Goal: Find specific page/section: Find specific page/section

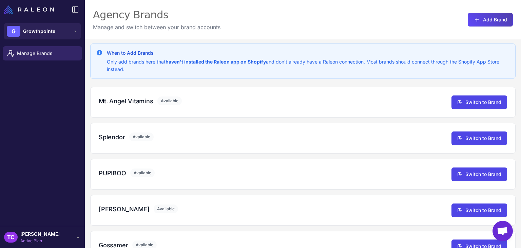
scroll to position [163, 0]
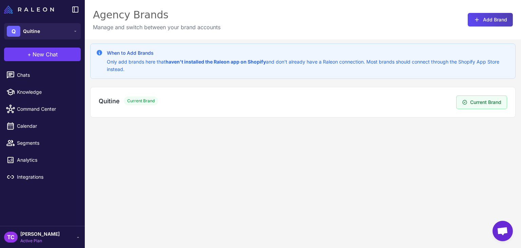
click at [185, 171] on div "When to Add Brands Only add brands here that haven't installed the Raleon app o…" at bounding box center [303, 163] width 437 height 248
click at [21, 124] on span "Calendar" at bounding box center [47, 125] width 60 height 7
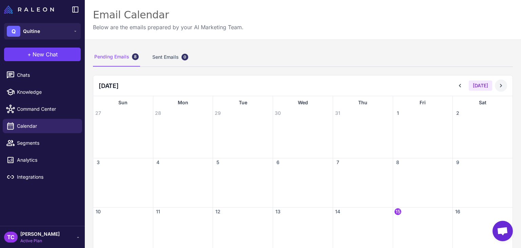
click at [498, 85] on icon at bounding box center [501, 85] width 7 height 7
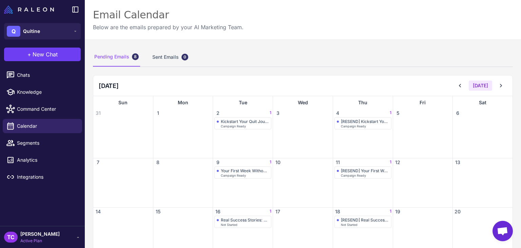
scroll to position [68, 0]
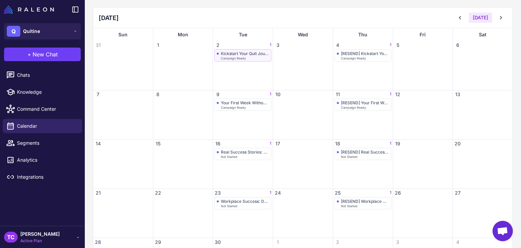
click at [230, 57] on span "Campaign Ready" at bounding box center [233, 58] width 25 height 3
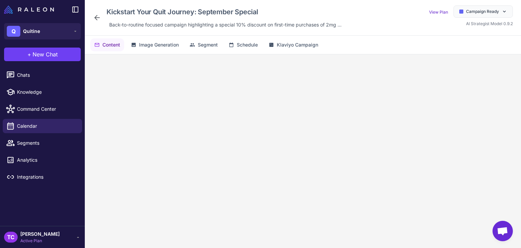
scroll to position [33, 0]
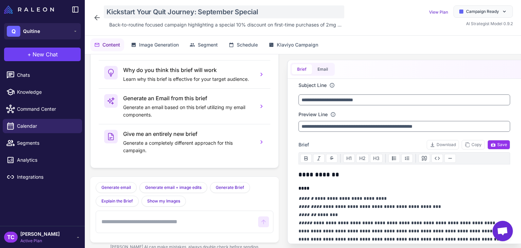
click at [151, 15] on div "Kickstart Your Quit Journey: September Special" at bounding box center [224, 11] width 241 height 13
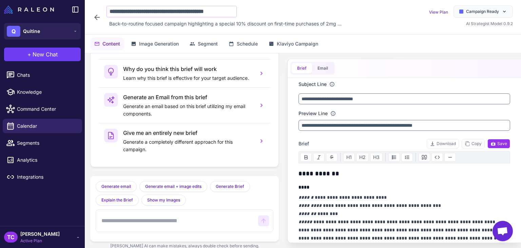
scroll to position [0, 1]
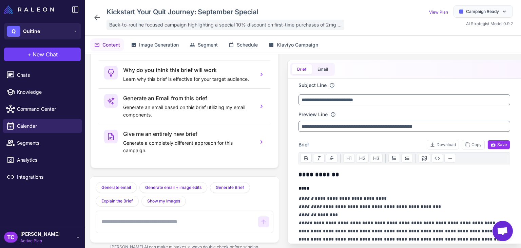
click at [152, 24] on span "Back-to-routine focused campaign highlighting a special 10% discount on first-t…" at bounding box center [225, 24] width 233 height 7
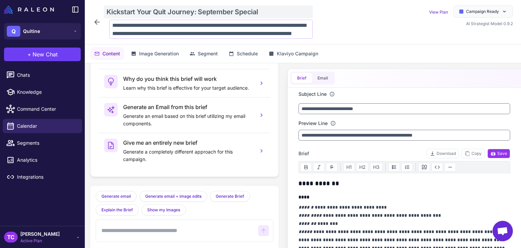
scroll to position [7, 0]
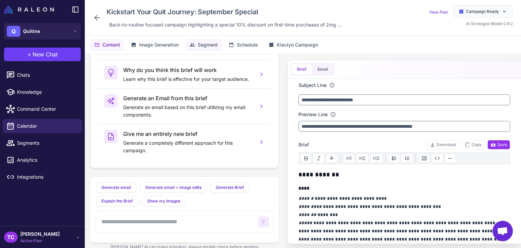
click at [215, 47] on span "Segment" at bounding box center [208, 44] width 20 height 7
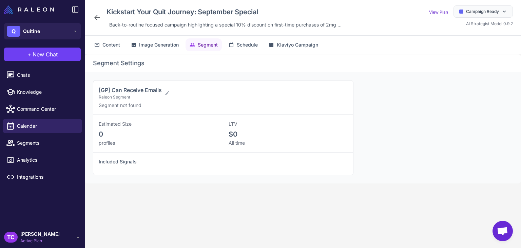
click at [96, 18] on icon at bounding box center [96, 17] width 5 height 5
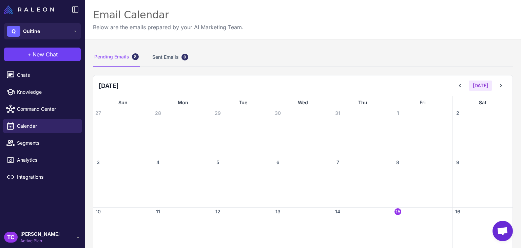
click at [490, 83] on div "Today" at bounding box center [480, 85] width 53 height 12
click at [498, 85] on icon at bounding box center [501, 85] width 7 height 7
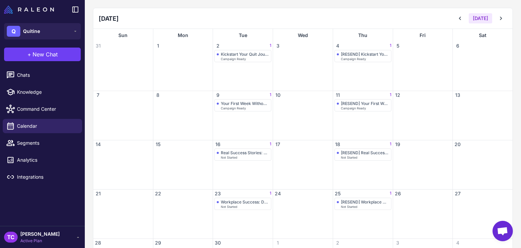
scroll to position [68, 0]
click at [360, 49] on div "[RESEND] Kickstart Your Quit Journey: September Special Campaign Ready" at bounding box center [363, 55] width 57 height 12
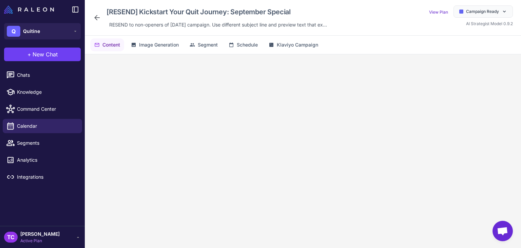
scroll to position [33, 0]
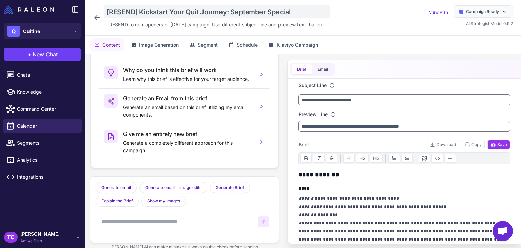
click at [122, 7] on div "[RESEND] Kickstart Your Quit Journey: September Special" at bounding box center [217, 11] width 226 height 13
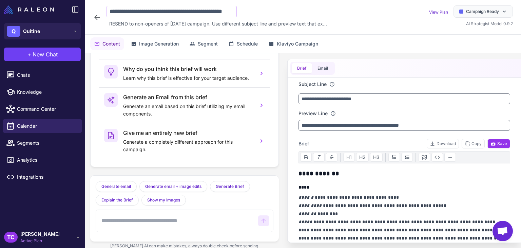
scroll to position [0, 28]
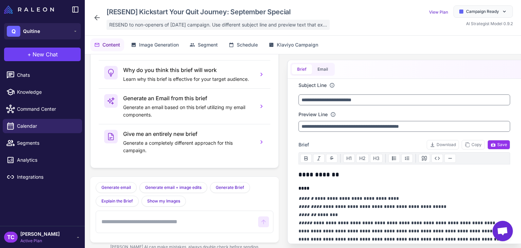
click at [132, 23] on span "RESEND to non-openers of September 2nd campaign. Use different subject line and…" at bounding box center [218, 24] width 218 height 7
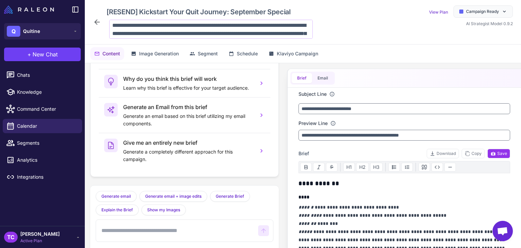
scroll to position [33, 0]
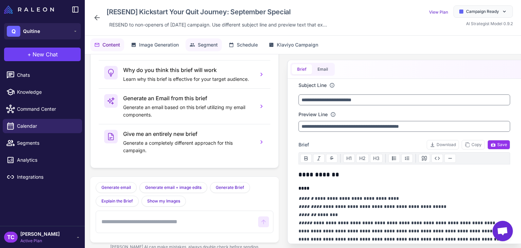
click at [217, 45] on span "Segment" at bounding box center [208, 44] width 20 height 7
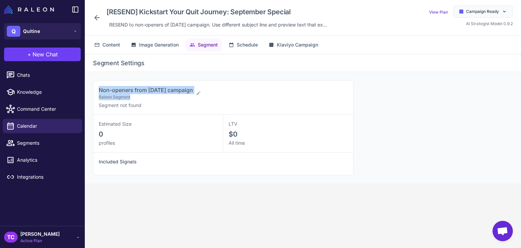
drag, startPoint x: 90, startPoint y: 88, endPoint x: 211, endPoint y: 90, distance: 121.6
click at [211, 90] on div "Non-openers from Sept 2 campaign Raleon Segment Segment not found Estimated Siz…" at bounding box center [303, 127] width 437 height 111
copy div "Non-openers from Sept 2 campaign Raleon Segment"
click at [98, 18] on icon at bounding box center [96, 17] width 5 height 5
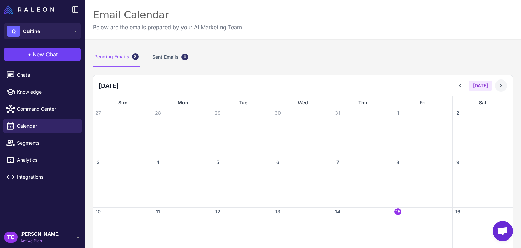
drag, startPoint x: 499, startPoint y: 82, endPoint x: 500, endPoint y: 89, distance: 6.9
click at [499, 82] on button at bounding box center [501, 85] width 12 height 12
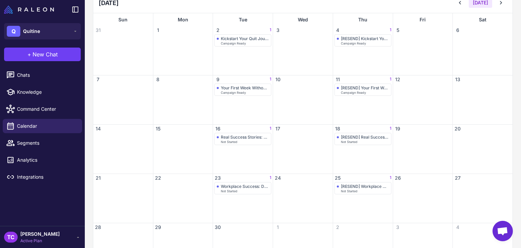
scroll to position [102, 0]
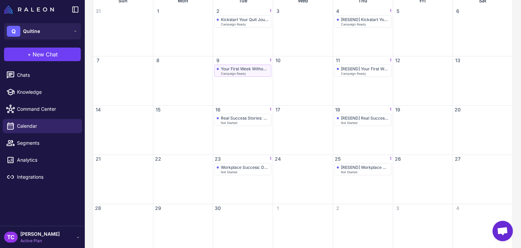
click at [229, 70] on div "Your First Week Without Cigarettes: What to Expect" at bounding box center [245, 68] width 48 height 5
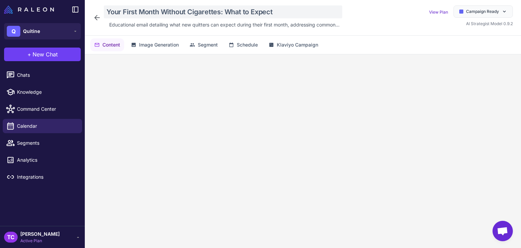
scroll to position [33, 0]
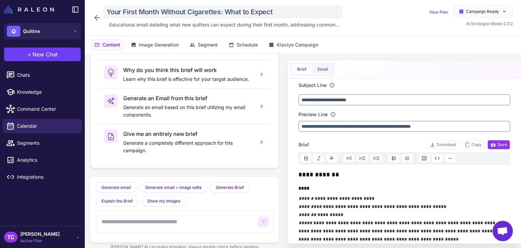
click at [156, 8] on div "Your First Month Without Cigarettes: What to Expect" at bounding box center [223, 11] width 239 height 13
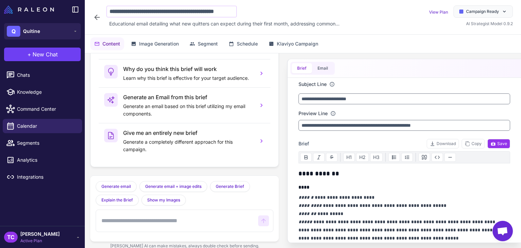
scroll to position [0, 13]
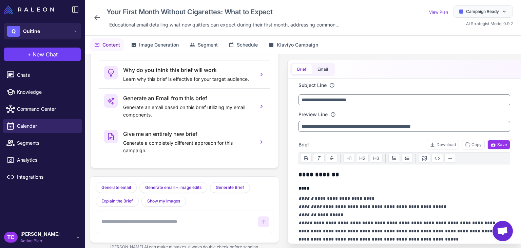
drag, startPoint x: 168, startPoint y: 22, endPoint x: 173, endPoint y: 18, distance: 5.8
click at [171, 20] on div "Educational email detailing what new quitters can expect during their first mon…" at bounding box center [225, 25] width 236 height 10
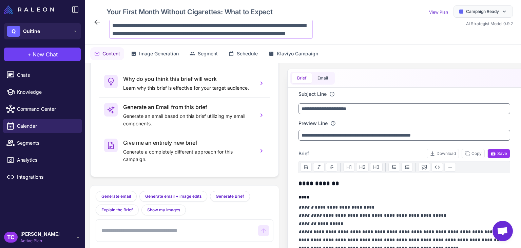
scroll to position [7, 0]
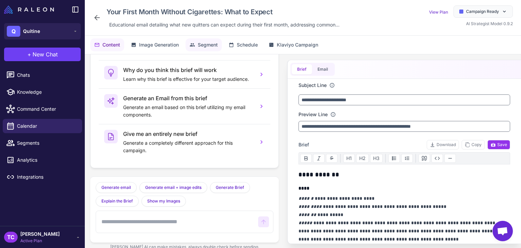
click at [202, 41] on span "Segment" at bounding box center [208, 44] width 20 height 7
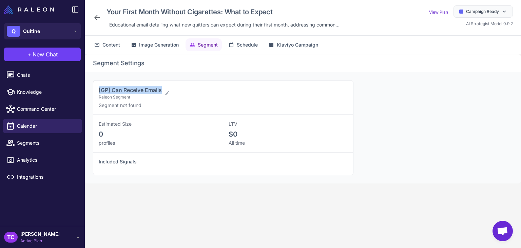
drag, startPoint x: 95, startPoint y: 90, endPoint x: 163, endPoint y: 91, distance: 68.2
click at [163, 91] on div "[GP] Can Receive Emails Raleon Segment Segment not found" at bounding box center [223, 97] width 260 height 34
copy span "[GP] Can Receive Emails"
click at [110, 22] on span "Educational email detailing what new quitters can expect during their first mon…" at bounding box center [224, 24] width 231 height 7
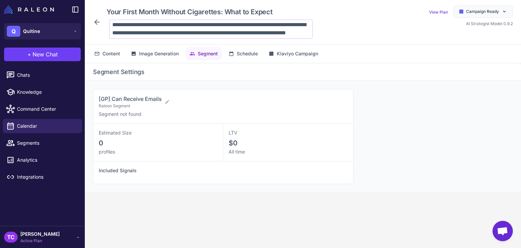
click at [100, 20] on icon at bounding box center [97, 22] width 8 height 8
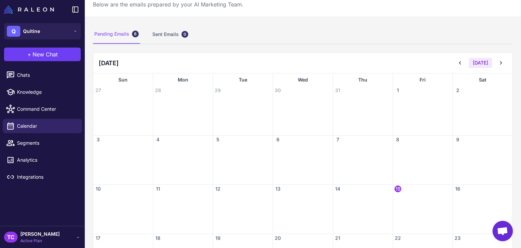
scroll to position [34, 0]
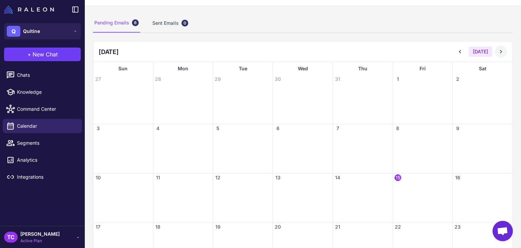
click at [498, 49] on icon at bounding box center [501, 51] width 7 height 7
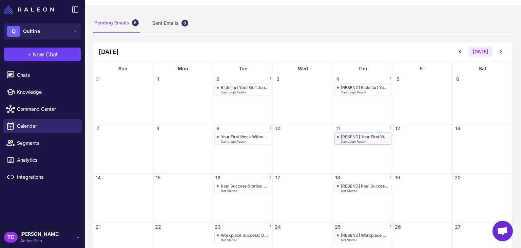
click at [345, 137] on div "[RESEND] Your First Week Without Cigarettes: What to Expect" at bounding box center [365, 136] width 48 height 5
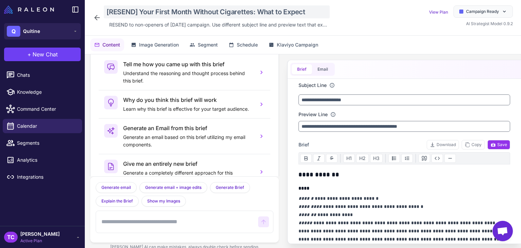
scroll to position [33, 0]
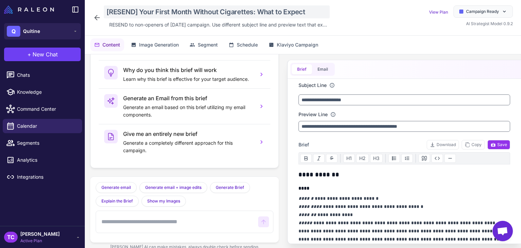
click at [174, 13] on div "[RESEND] Your First Month Without Cigarettes: What to Expect" at bounding box center [217, 11] width 226 height 13
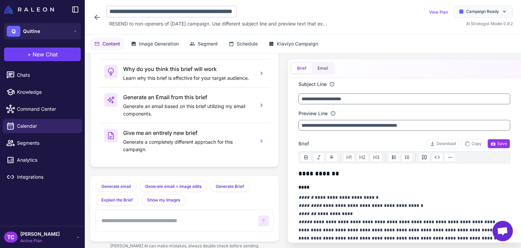
scroll to position [0, 39]
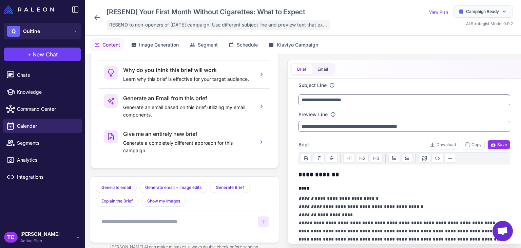
click at [153, 25] on span "RESEND to non-openers of September 9th campaign. Use different subject line and…" at bounding box center [218, 24] width 218 height 7
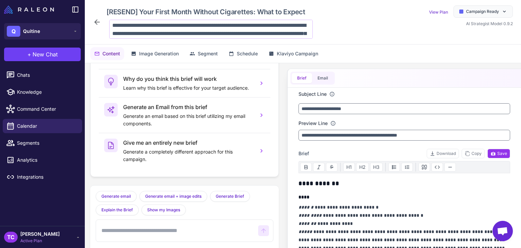
scroll to position [25, 0]
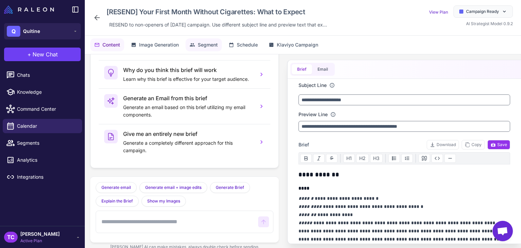
click at [202, 48] on span "Segment" at bounding box center [208, 44] width 20 height 7
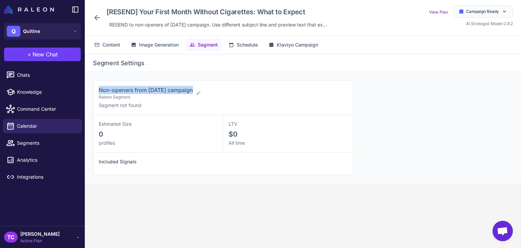
drag, startPoint x: 99, startPoint y: 87, endPoint x: 192, endPoint y: 89, distance: 92.7
click at [192, 89] on span "Non-openers from Sept 9 campaign" at bounding box center [146, 90] width 94 height 7
copy span "Non-openers from Sept 9 campaign"
click at [99, 19] on icon at bounding box center [97, 18] width 8 height 8
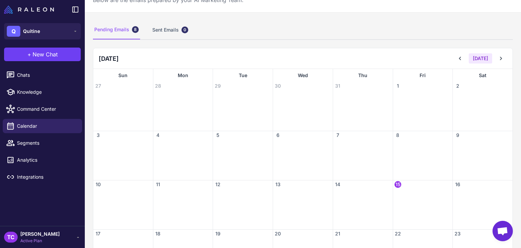
scroll to position [68, 0]
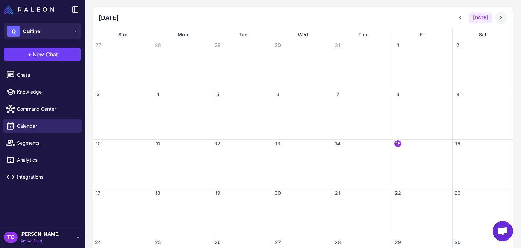
click at [498, 18] on icon at bounding box center [501, 17] width 7 height 7
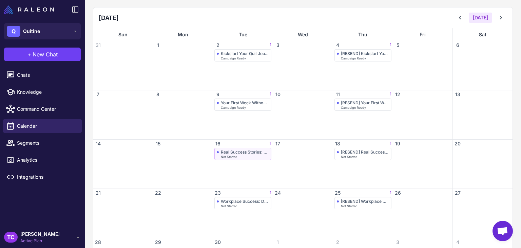
click at [234, 153] on div "Real Success Stories: How Thomas Quit After 15 Years" at bounding box center [245, 151] width 48 height 5
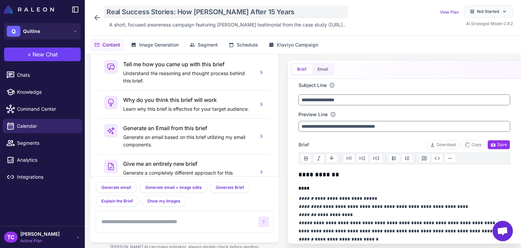
scroll to position [33, 0]
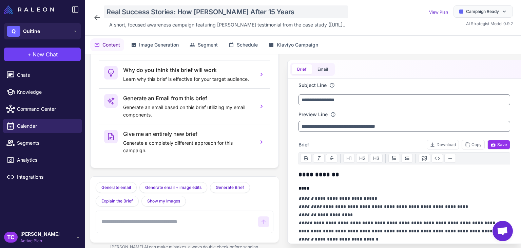
click at [154, 11] on div "Real Success Stories: How Thomas Quit After 15 Years" at bounding box center [226, 11] width 244 height 13
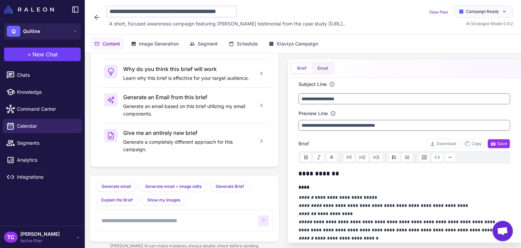
scroll to position [0, 18]
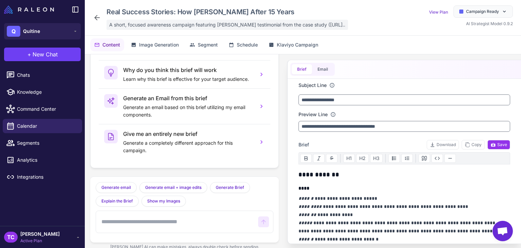
click at [179, 28] on span "A short, focused awareness campaign featuring Thomas's testimonial from the cas…" at bounding box center [227, 24] width 236 height 7
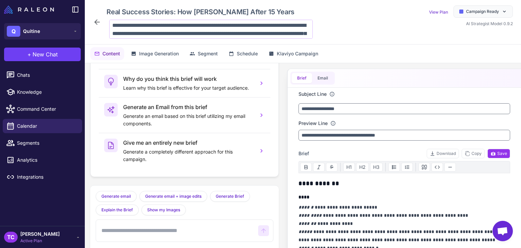
scroll to position [25, 0]
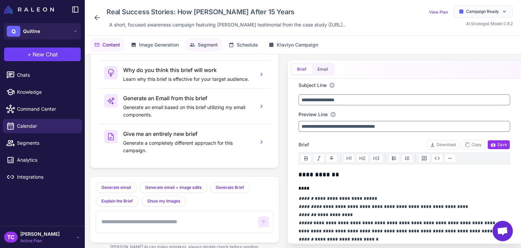
click at [209, 45] on span "Segment" at bounding box center [208, 44] width 20 height 7
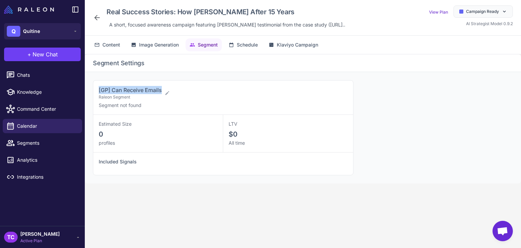
drag, startPoint x: 95, startPoint y: 88, endPoint x: 163, endPoint y: 87, distance: 67.6
click at [163, 87] on div "[GP] Can Receive Emails Raleon Segment Segment not found" at bounding box center [223, 97] width 260 height 34
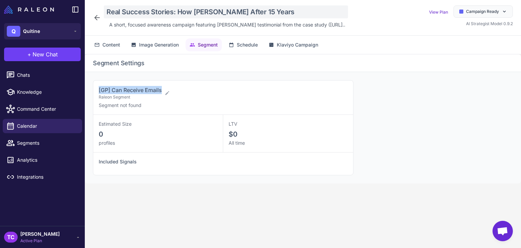
copy span "[GP] Can Receive Emails"
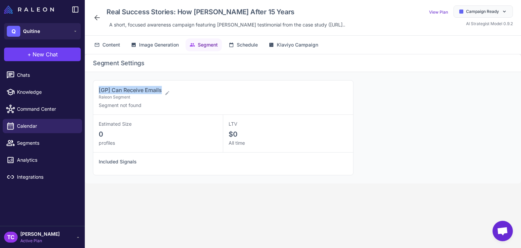
click at [104, 24] on div "Real Success Stories: How Thomas Quit After 15 Years A short, focused awareness…" at bounding box center [220, 17] width 255 height 24
click at [99, 19] on icon at bounding box center [97, 18] width 8 height 8
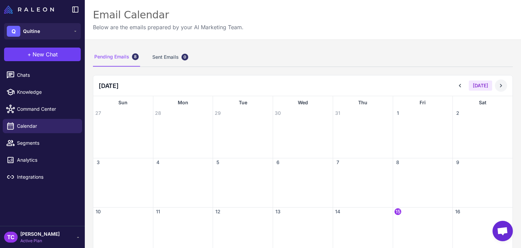
click at [500, 86] on button at bounding box center [501, 85] width 12 height 12
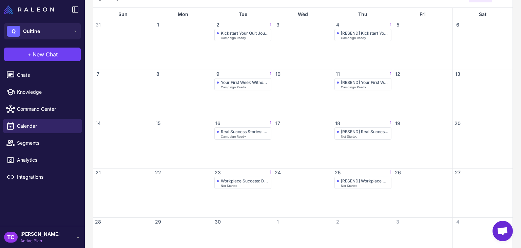
scroll to position [102, 0]
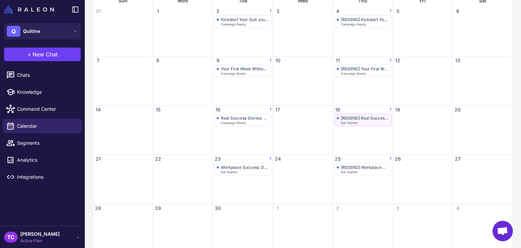
click at [351, 115] on div "[RESEND] Real Success Stories: How Thomas Quit After 15 Years" at bounding box center [365, 117] width 48 height 5
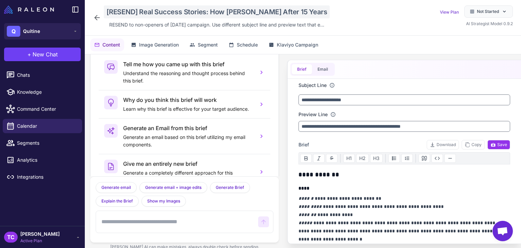
scroll to position [33, 0]
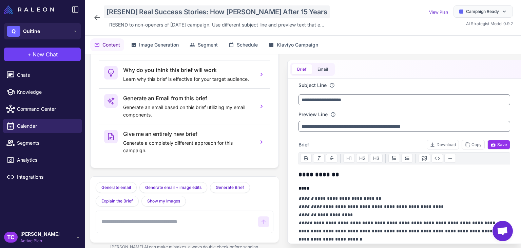
click at [155, 14] on div "[RESEND] Real Success Stories: How Thomas Quit After 15 Years" at bounding box center [217, 11] width 226 height 13
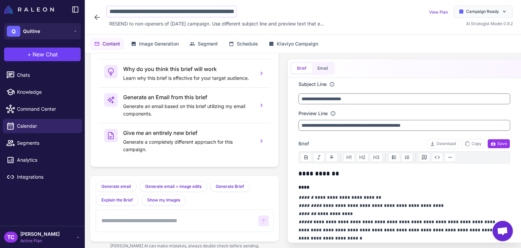
scroll to position [0, 45]
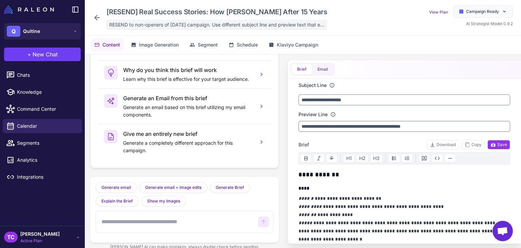
click at [185, 30] on div "RESEND to non-openers of September 16th campaign. Use different subject line an…" at bounding box center [217, 25] width 221 height 10
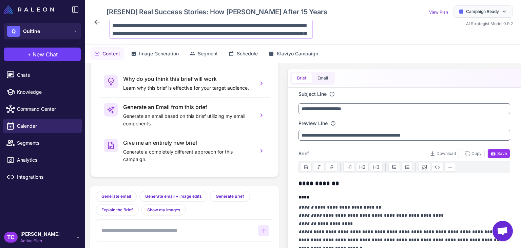
scroll to position [49, 0]
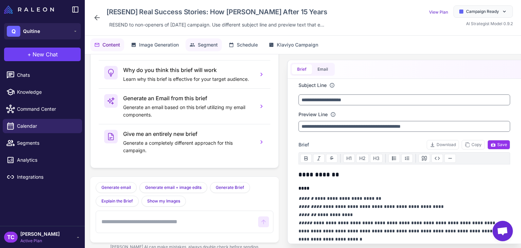
click at [195, 43] on icon at bounding box center [192, 44] width 5 height 5
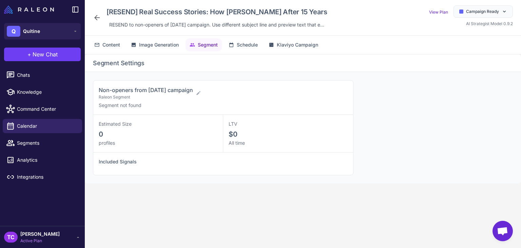
drag, startPoint x: 98, startPoint y: 89, endPoint x: 194, endPoint y: 89, distance: 95.7
click at [193, 89] on span "Non-openers from Sept 16 campaign" at bounding box center [146, 90] width 94 height 7
copy span "Non-openers from Sept 16 campaign"
click at [100, 21] on icon at bounding box center [97, 18] width 8 height 8
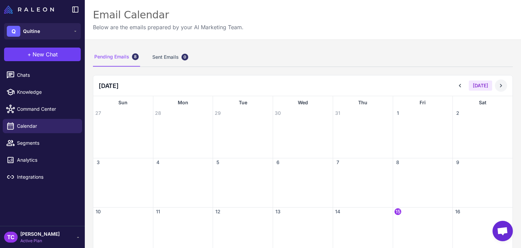
click at [498, 85] on icon at bounding box center [501, 85] width 7 height 7
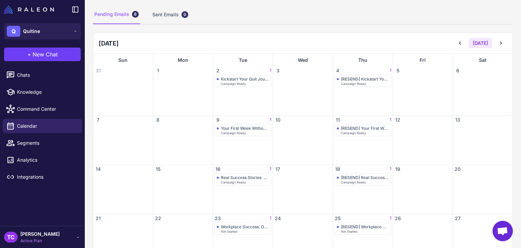
scroll to position [102, 0]
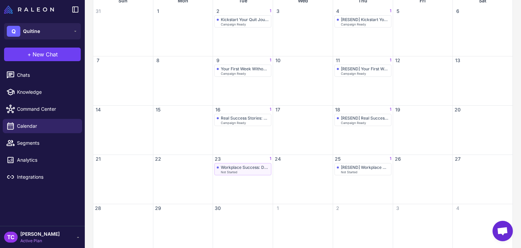
click at [233, 174] on div "Workplace Success: Discreet Cravings Management with Lozenges Not Started" at bounding box center [243, 169] width 57 height 12
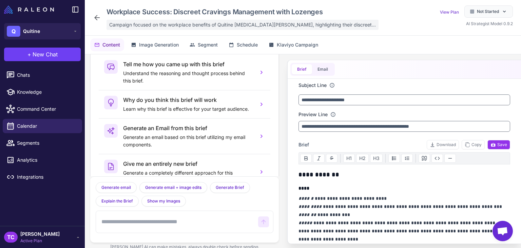
scroll to position [33, 0]
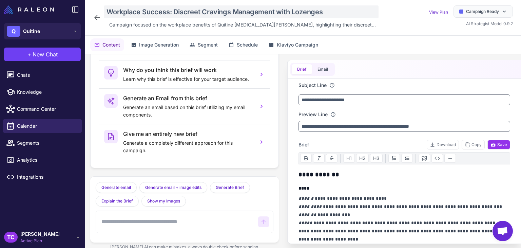
click at [157, 11] on div "Workplace Success: Discreet Cravings Management with Lozenges" at bounding box center [241, 11] width 275 height 13
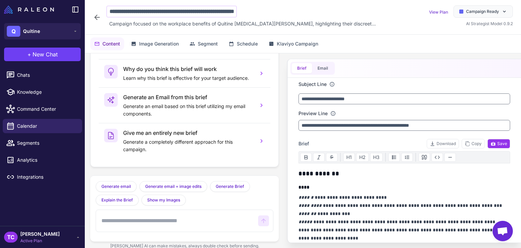
scroll to position [0, 53]
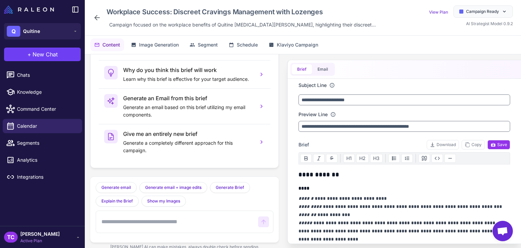
click at [95, 16] on icon at bounding box center [97, 18] width 8 height 8
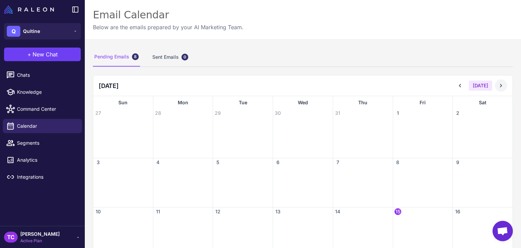
click at [500, 84] on icon at bounding box center [501, 85] width 2 height 3
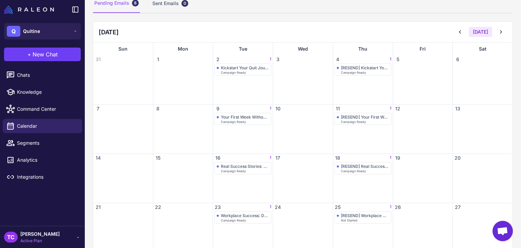
scroll to position [115, 0]
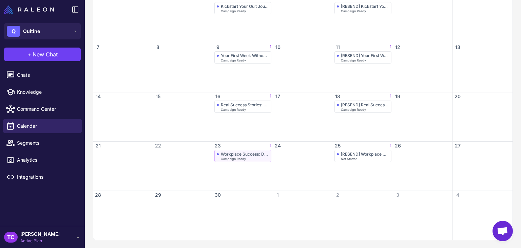
click at [239, 153] on div "Workplace Success: Discreet Cravings Management with Lozenges" at bounding box center [245, 153] width 48 height 5
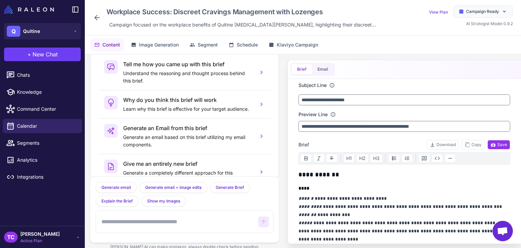
scroll to position [33, 0]
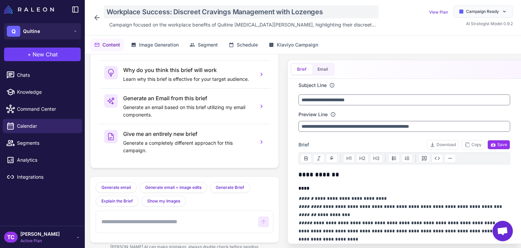
click at [153, 17] on div "Workplace Success: Discreet Cravings Management with Lozenges" at bounding box center [241, 11] width 275 height 13
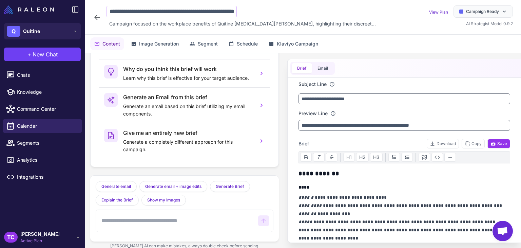
scroll to position [0, 53]
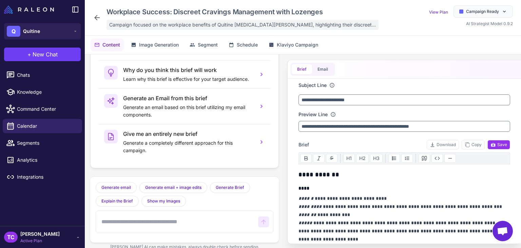
click at [182, 25] on span "Campaign focused on the workplace benefits of Quitine Nicotine Lozenges, highli…" at bounding box center [242, 24] width 267 height 7
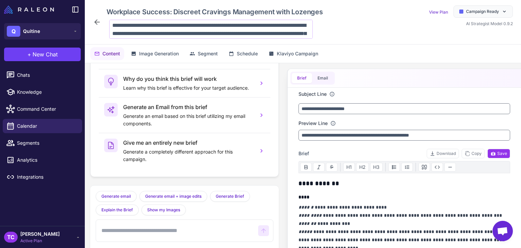
scroll to position [17, 0]
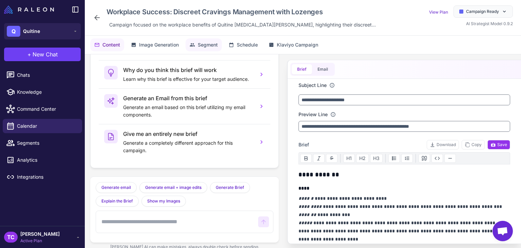
click at [208, 43] on span "Segment" at bounding box center [208, 44] width 20 height 7
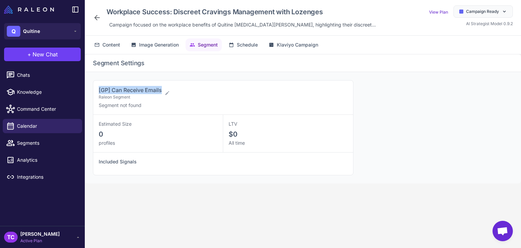
drag, startPoint x: 108, startPoint y: 89, endPoint x: 163, endPoint y: 85, distance: 55.8
click at [163, 85] on div "[GP] Can Receive Emails Raleon Segment Segment not found" at bounding box center [223, 97] width 260 height 34
copy span "[GP] Can Receive Emails"
click at [95, 14] on div "Workplace Success: Discreet Cravings Management with Lozenges Campaign focused …" at bounding box center [303, 18] width 437 height 36
click at [98, 15] on icon at bounding box center [97, 18] width 8 height 8
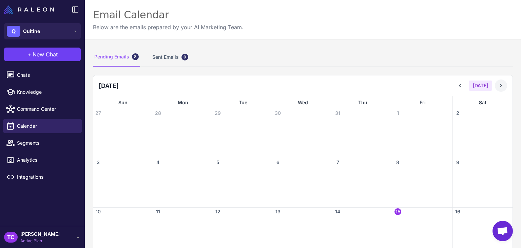
click at [498, 87] on icon at bounding box center [501, 85] width 7 height 7
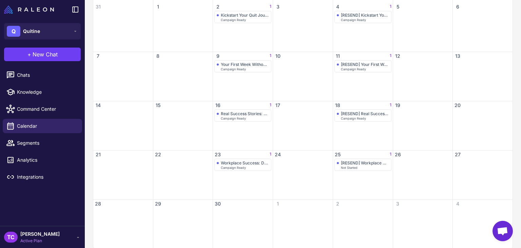
scroll to position [115, 0]
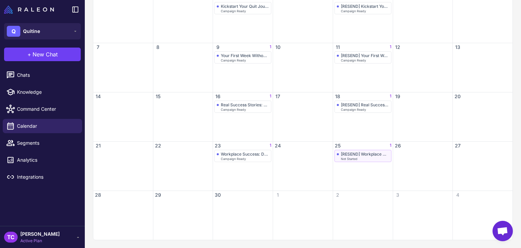
click at [371, 154] on div "[RESEND] Workplace Success: Discreet Cravings Management with Lozenges" at bounding box center [365, 153] width 48 height 5
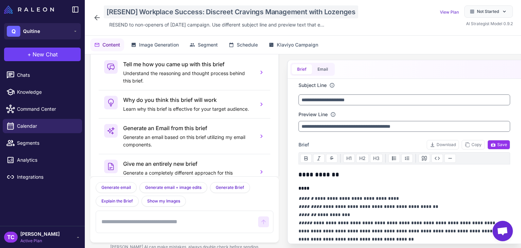
scroll to position [33, 0]
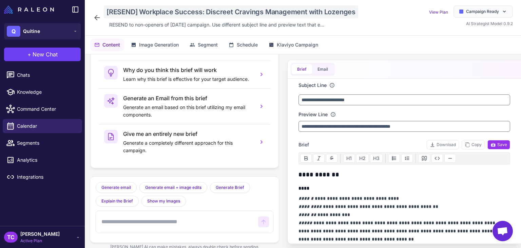
click at [141, 9] on div "[RESEND] Workplace Success: Discreet Cravings Management with Lozenges" at bounding box center [231, 11] width 255 height 13
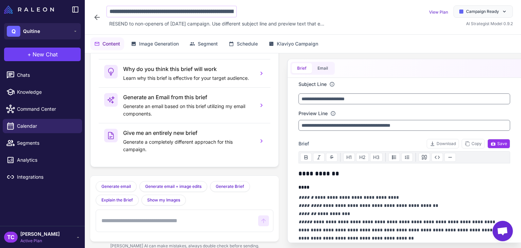
scroll to position [0, 80]
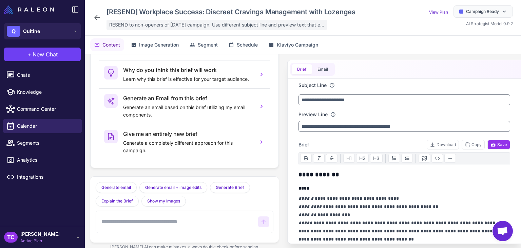
click at [126, 26] on span "RESEND to non-openers of September 23rd campaign. Use different subject line an…" at bounding box center [216, 24] width 215 height 7
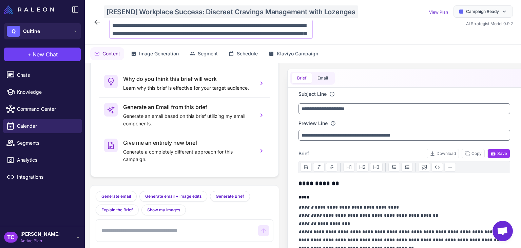
scroll to position [33, 0]
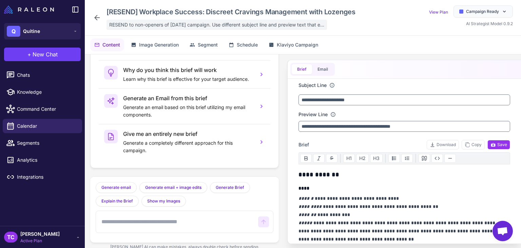
click at [165, 23] on span "RESEND to non-openers of September 23rd campaign. Use different subject line an…" at bounding box center [216, 24] width 215 height 7
click at [95, 15] on icon at bounding box center [97, 18] width 8 height 8
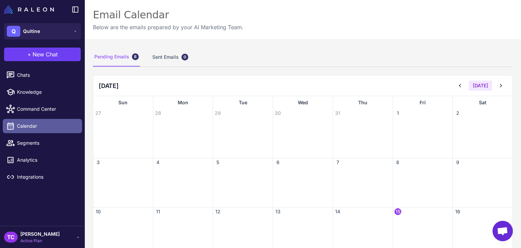
click at [38, 129] on span "Calendar" at bounding box center [47, 125] width 60 height 7
click at [495, 81] on button at bounding box center [501, 85] width 12 height 12
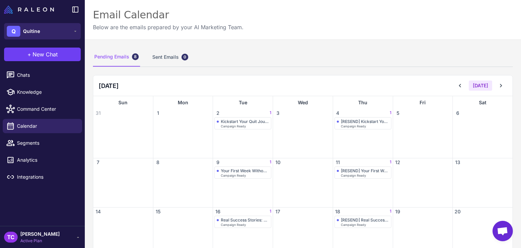
click at [39, 34] on span "Quitine" at bounding box center [31, 31] width 17 height 7
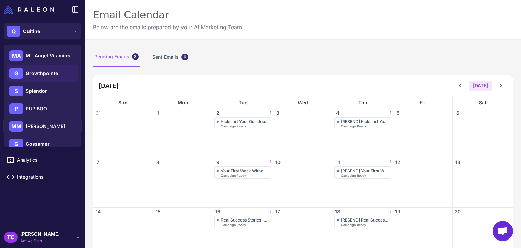
click at [33, 73] on span "Growthpointe" at bounding box center [42, 73] width 32 height 7
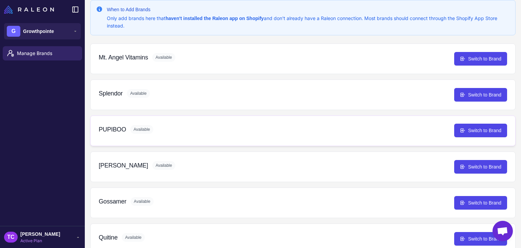
scroll to position [136, 0]
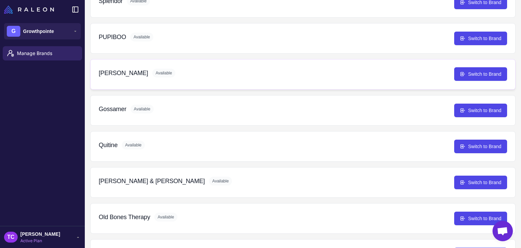
click at [110, 68] on div "[PERSON_NAME] Available Switch to Brand" at bounding box center [303, 75] width 409 height 14
click at [467, 74] on button "Switch to Brand" at bounding box center [481, 74] width 53 height 14
